Goal: Task Accomplishment & Management: Manage account settings

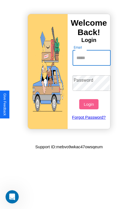
click at [92, 58] on input "Email" at bounding box center [92, 57] width 38 height 15
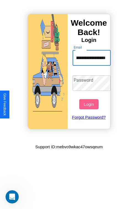
scroll to position [0, 23]
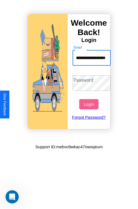
type input "**********"
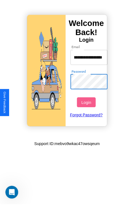
scroll to position [0, 0]
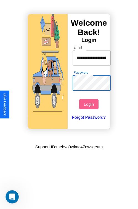
click at [90, 104] on button "Login" at bounding box center [88, 104] width 19 height 10
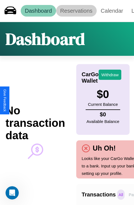
click at [76, 11] on link "Reservations" at bounding box center [76, 11] width 41 height 12
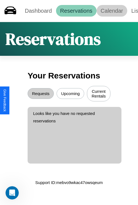
click at [112, 11] on link "Calendar" at bounding box center [112, 11] width 31 height 12
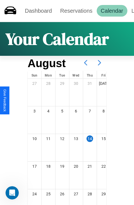
click at [100, 63] on icon at bounding box center [100, 63] width 14 height 14
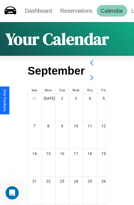
click at [92, 78] on icon at bounding box center [92, 78] width 14 height 14
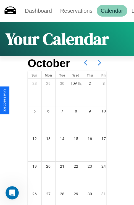
click at [100, 63] on icon at bounding box center [100, 63] width 14 height 14
